Goal: Information Seeking & Learning: Learn about a topic

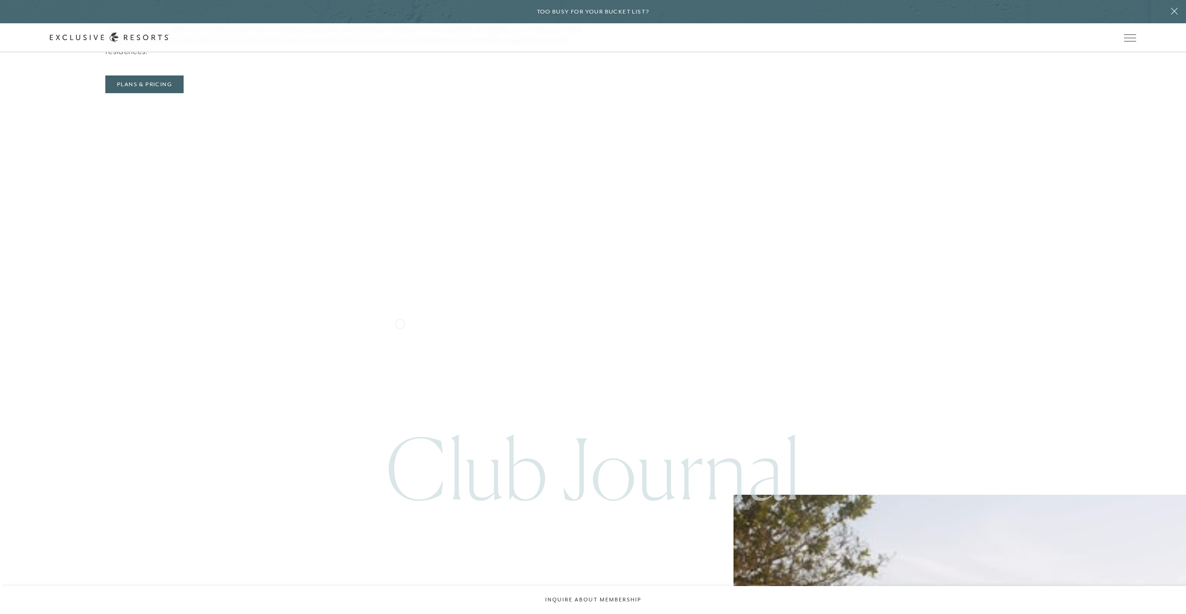
scroll to position [4585, 0]
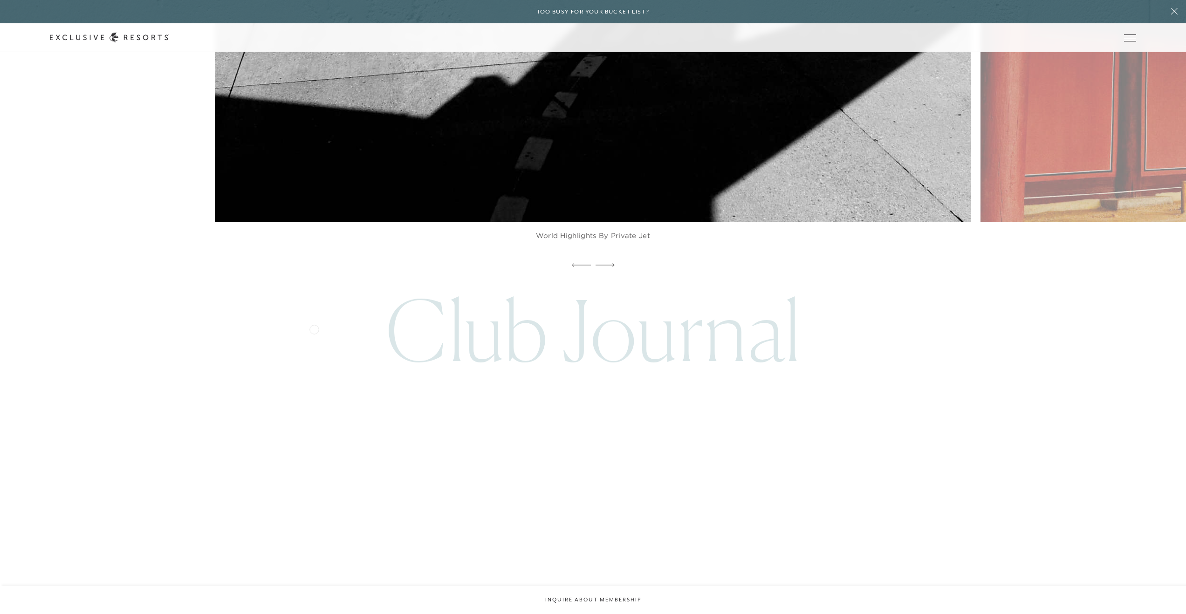
scroll to position [5304, 0]
